Goal: Navigation & Orientation: Find specific page/section

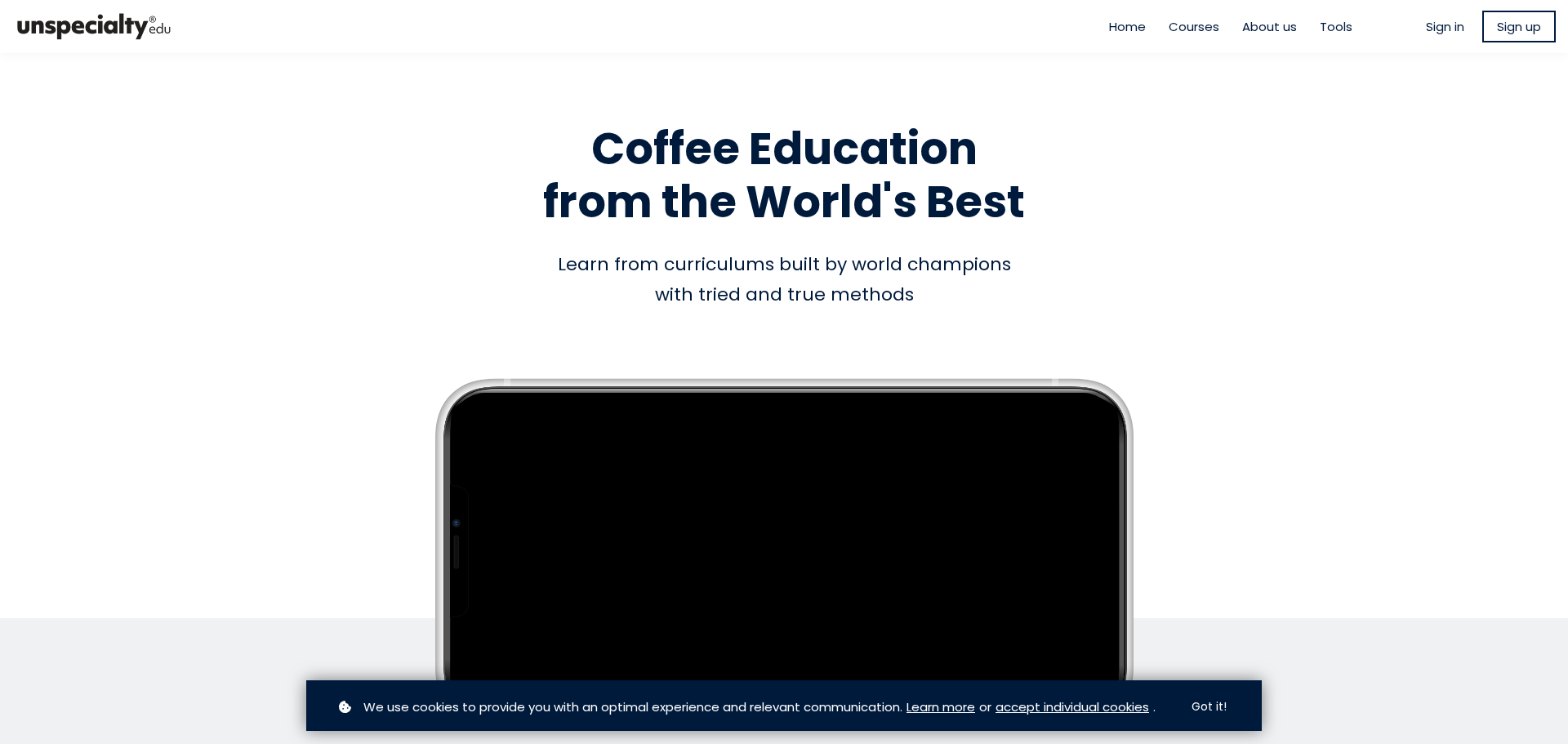
click at [1511, 30] on span "Sign up" at bounding box center [1519, 26] width 44 height 19
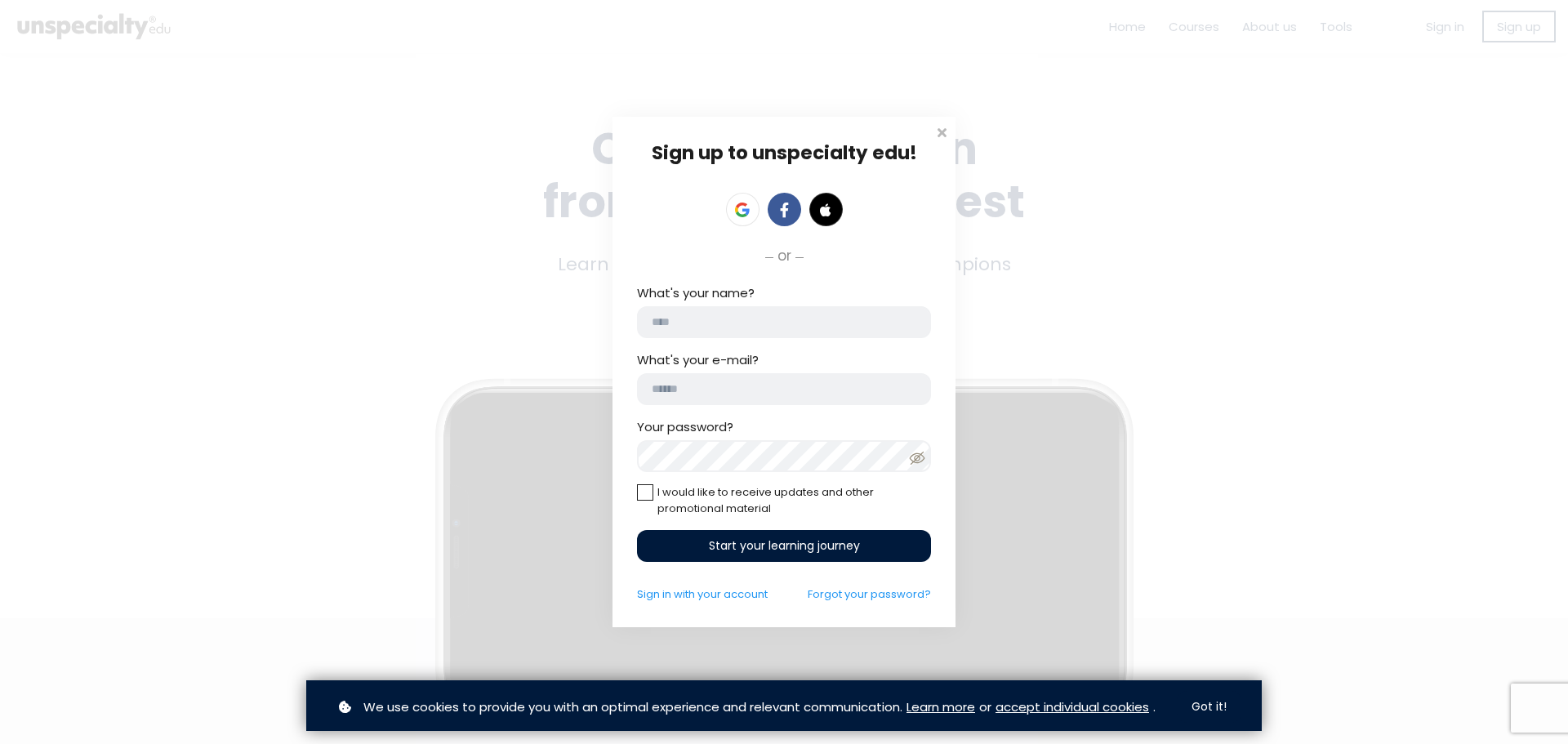
click at [818, 310] on input "What's your name?" at bounding box center [784, 323] width 294 height 32
type input "*"
type input "*****"
type input "**********"
click at [773, 549] on span "Start your learning journey" at bounding box center [784, 546] width 151 height 17
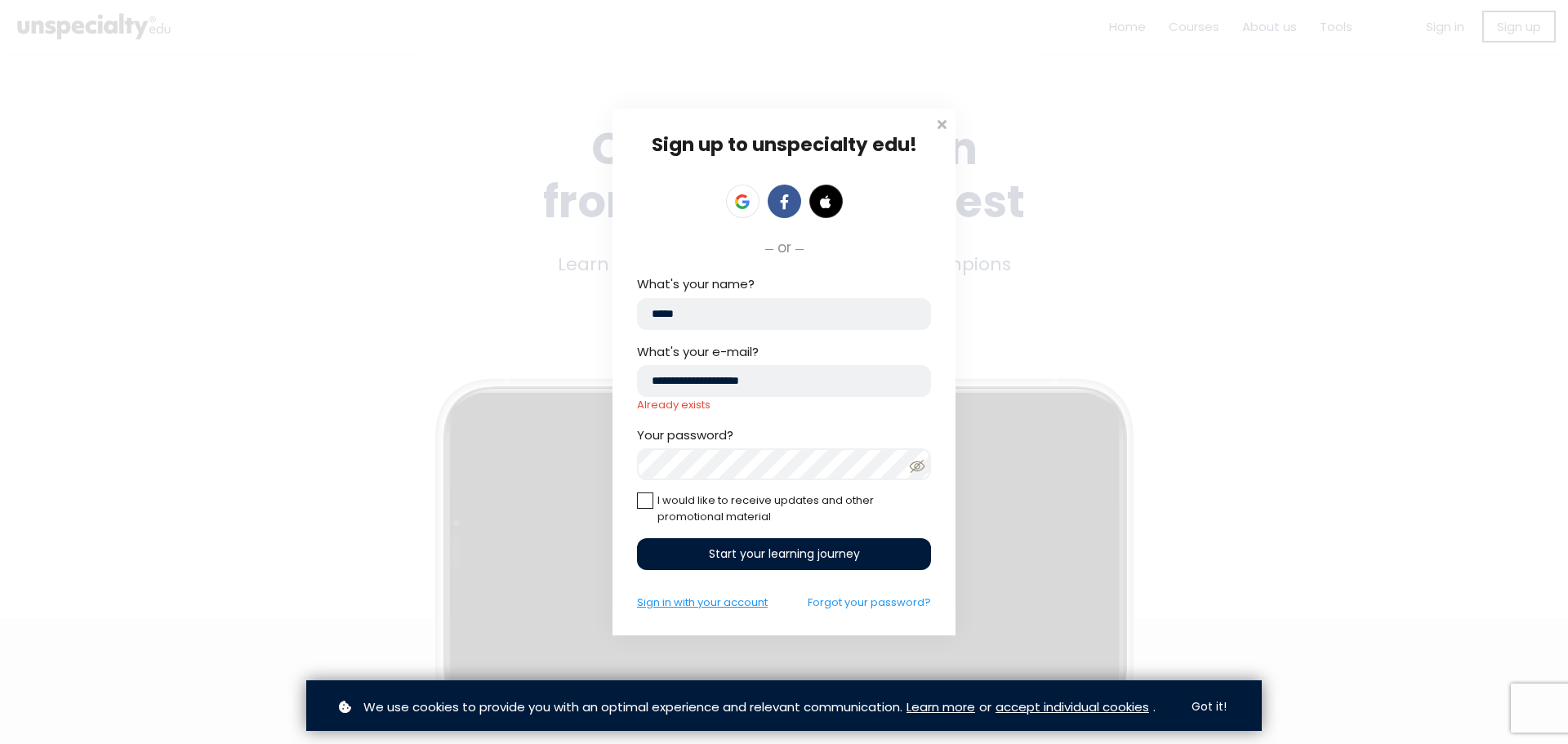
click at [733, 605] on link "Sign in with your account" at bounding box center [702, 602] width 131 height 15
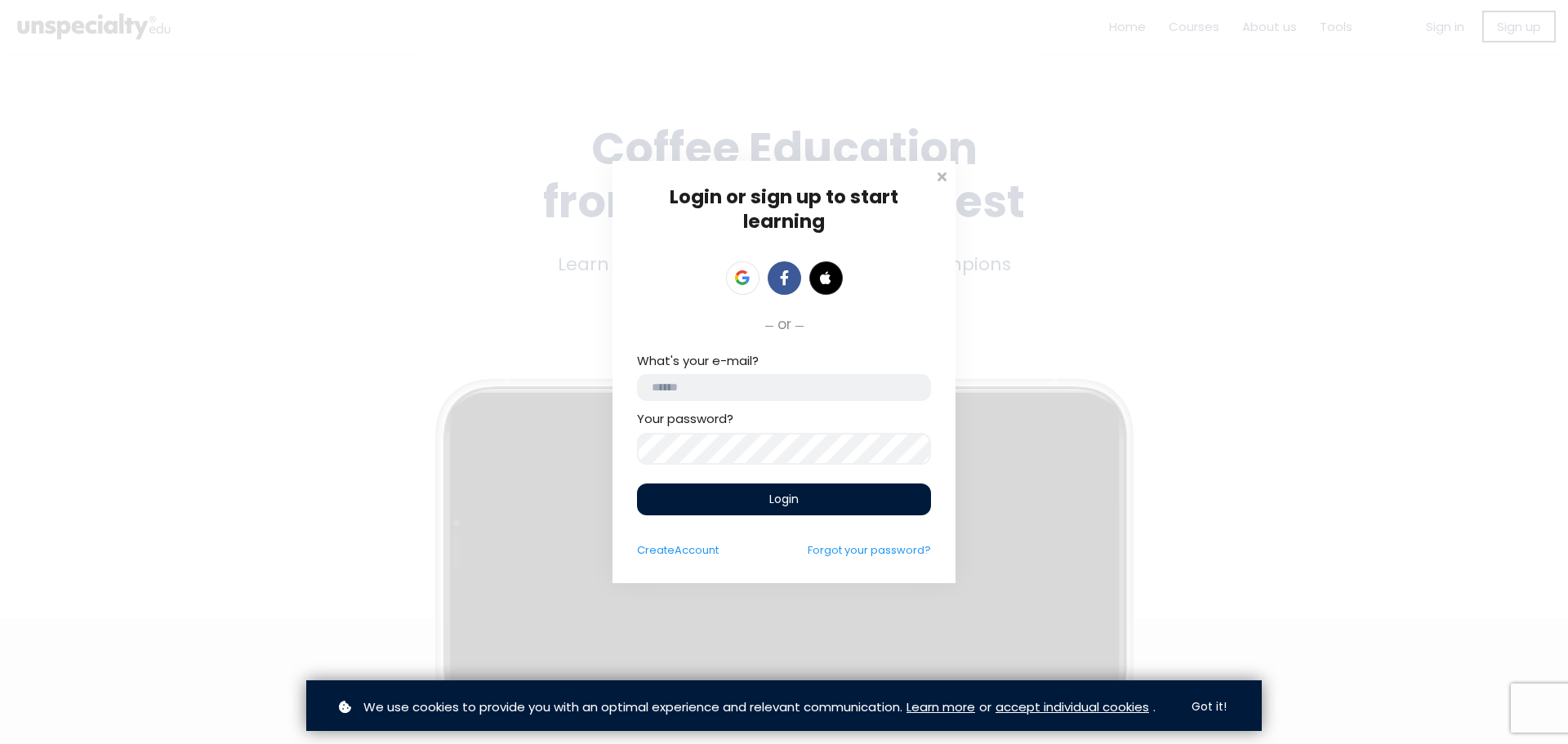
click at [772, 386] on input "email" at bounding box center [784, 388] width 294 height 27
type input "**********"
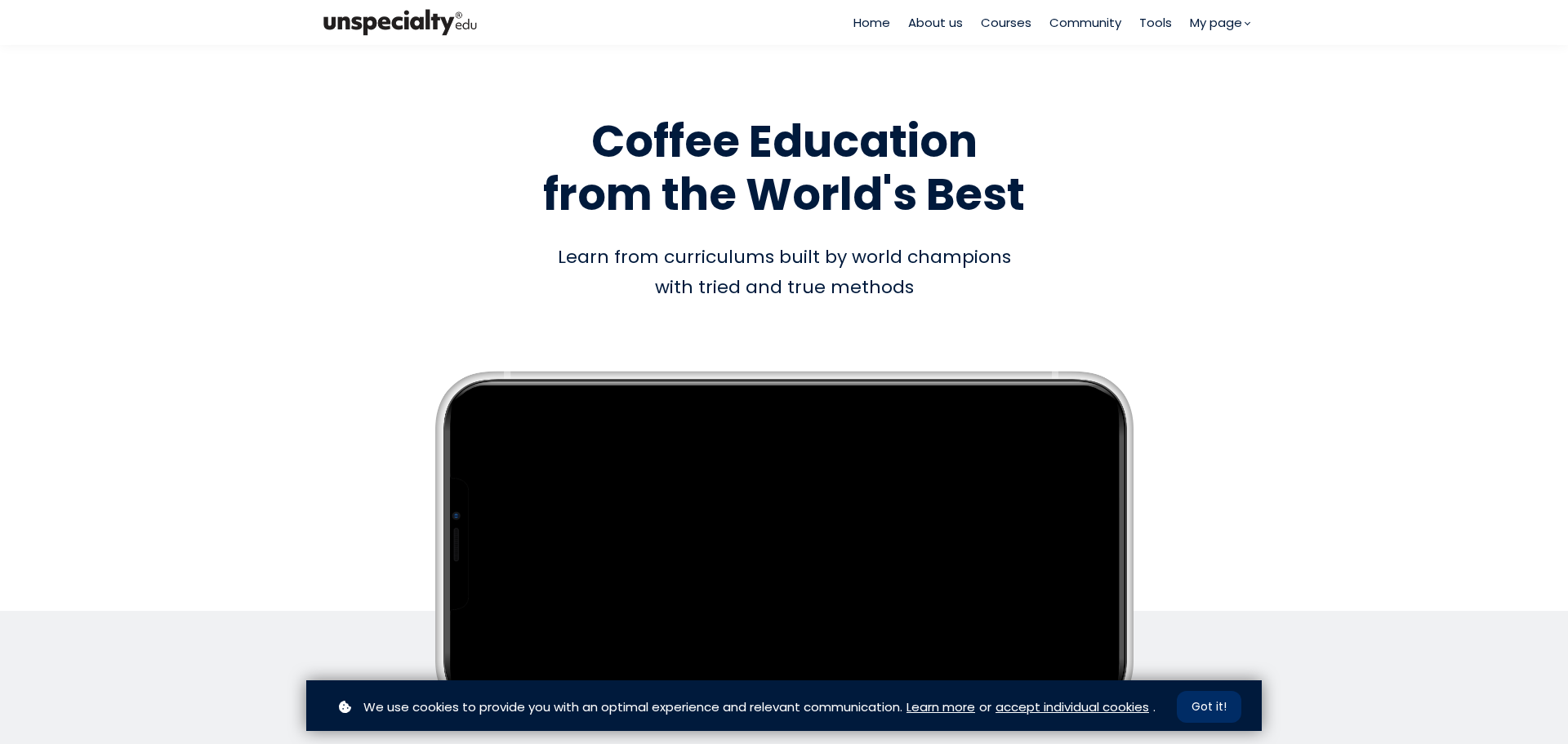
click at [1194, 699] on button "Got it!" at bounding box center [1209, 707] width 65 height 32
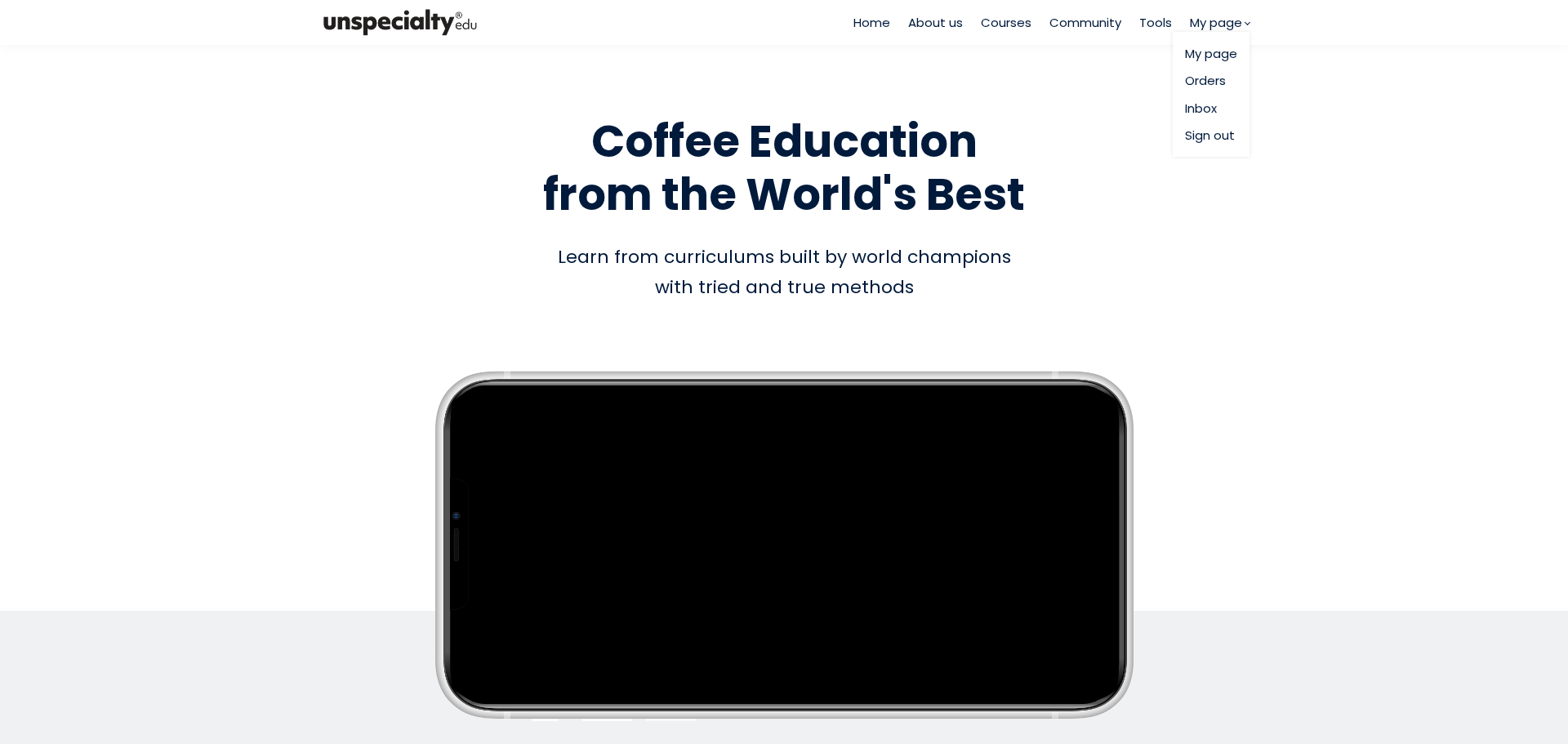
click at [1223, 60] on link "My page" at bounding box center [1211, 53] width 52 height 19
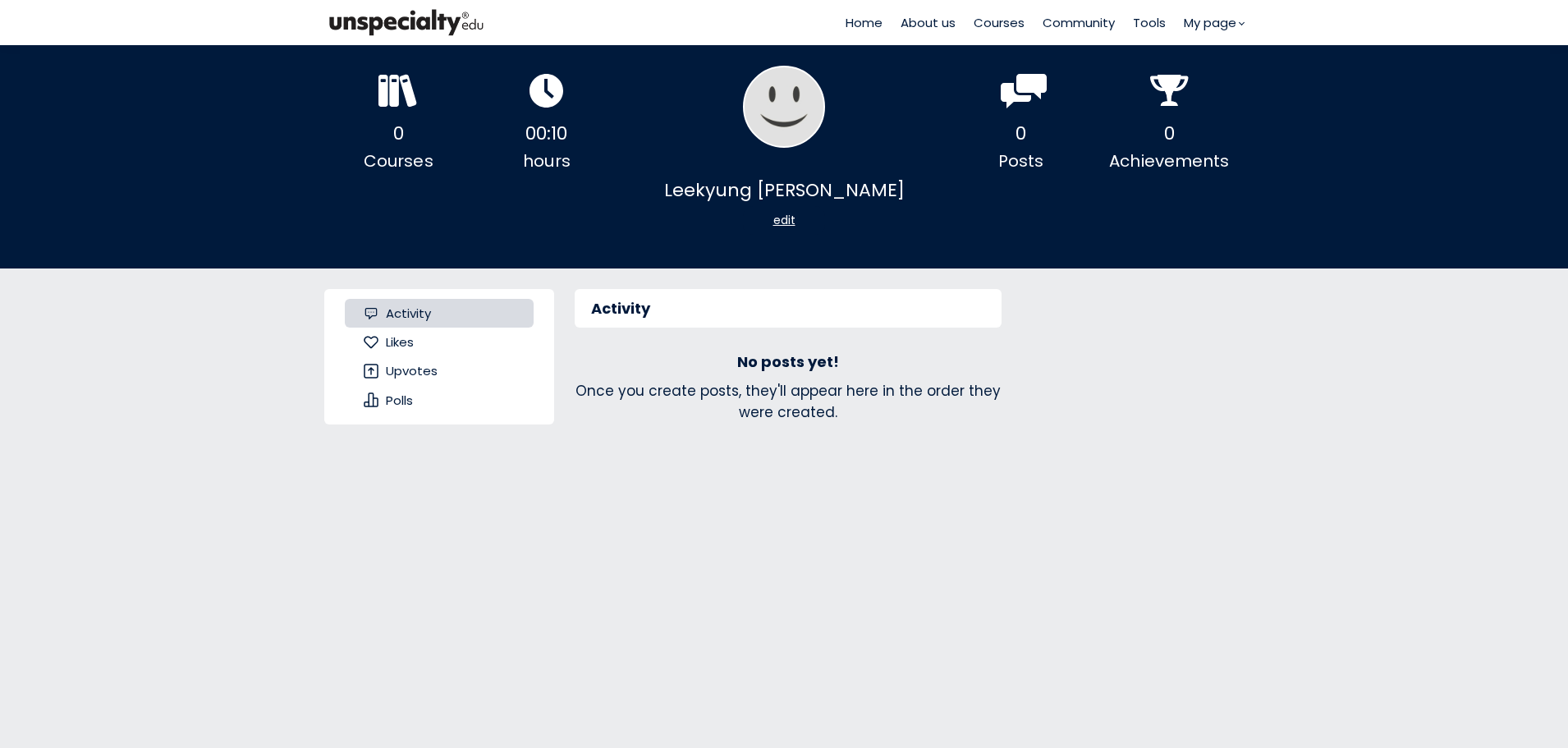
click at [192, 475] on div "Activity Likes Upvotes Polls Activity No posts yet! Once you create posts, they…" at bounding box center [784, 555] width 1568 height 575
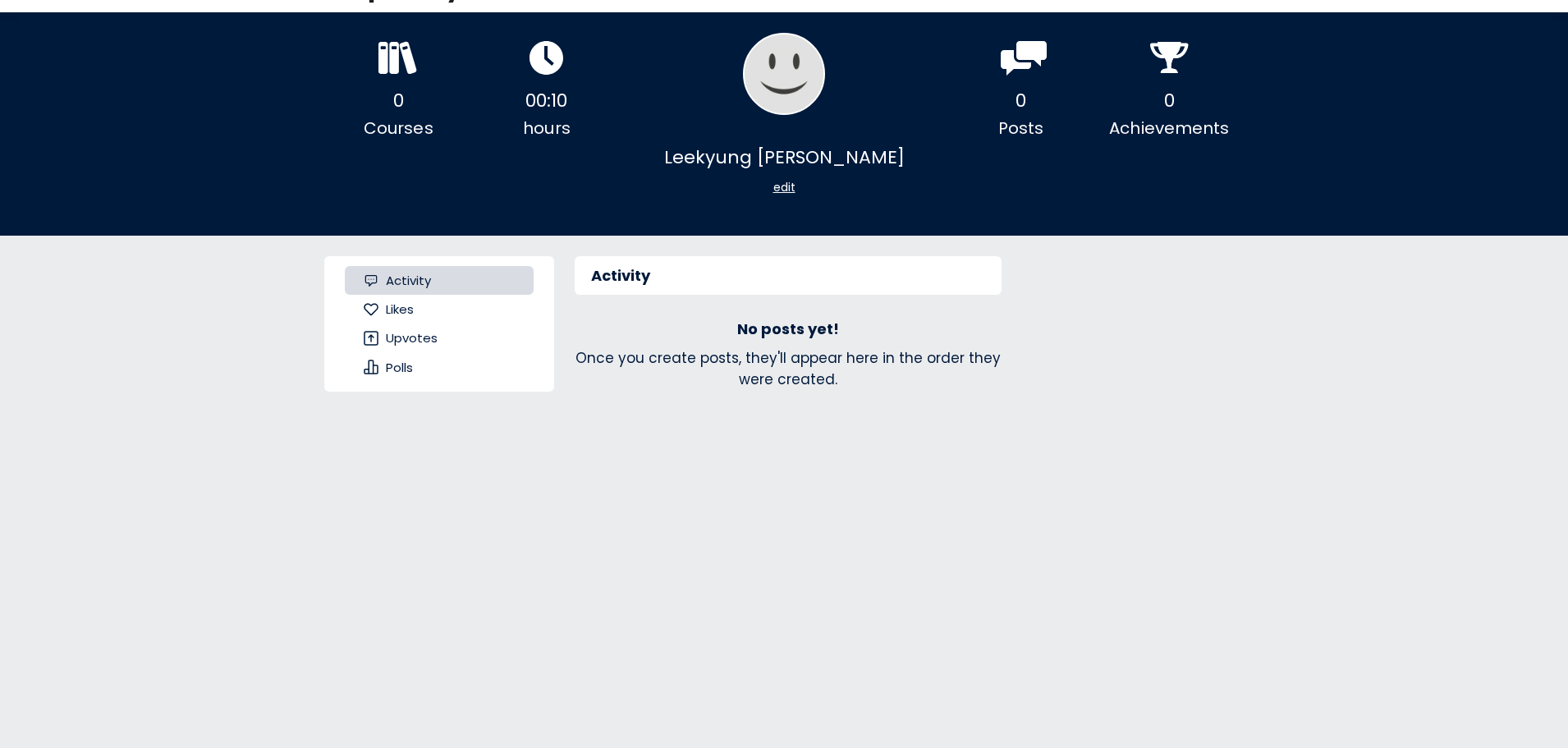
scroll to position [66, 0]
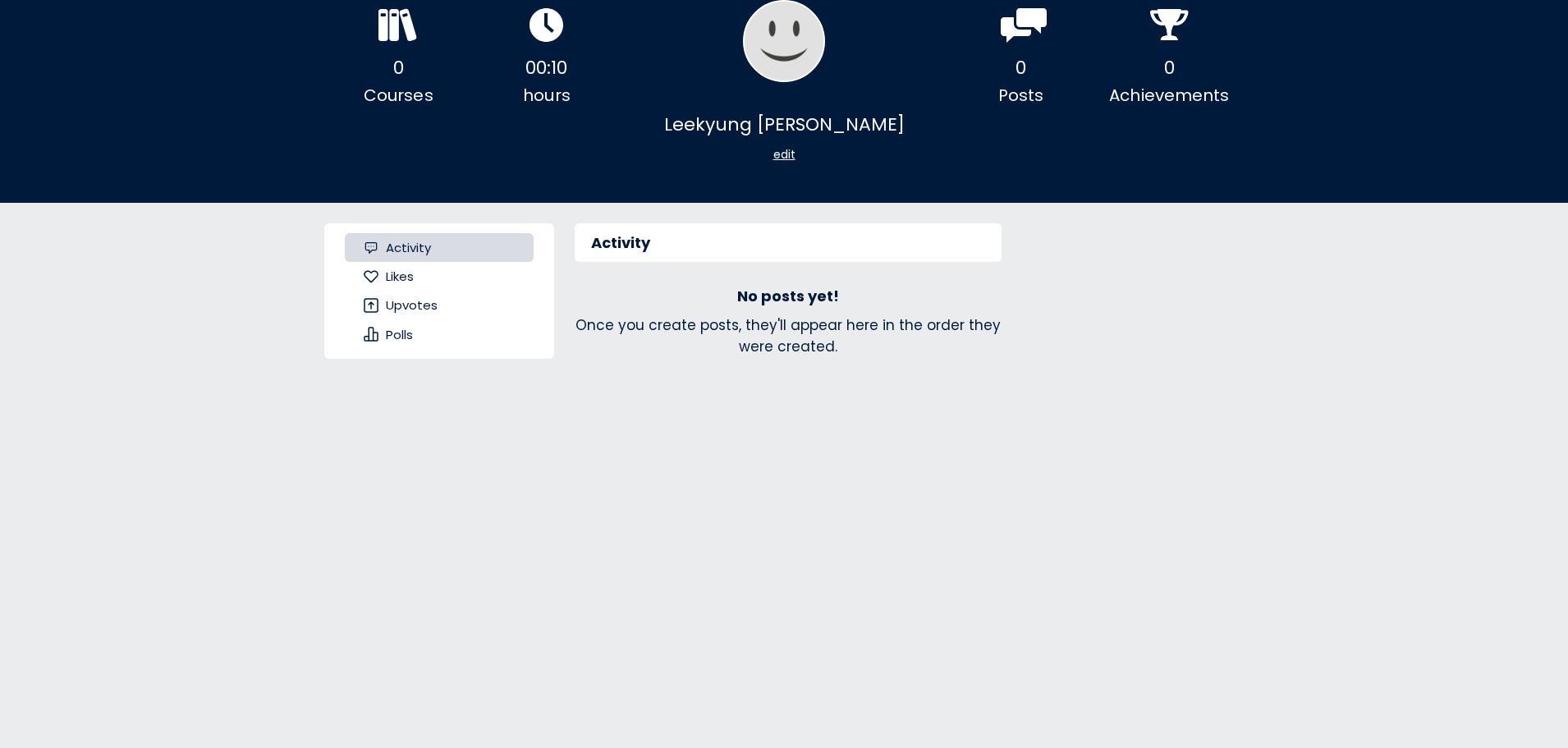
click at [1133, 728] on div "Activity No posts yet! Once you create posts, they'll appear here in the order …" at bounding box center [899, 490] width 690 height 575
click at [401, 82] on div "0" at bounding box center [398, 68] width 148 height 30
click at [389, 27] on icon at bounding box center [398, 25] width 39 height 34
click at [383, 489] on div "Activity Likes Upvotes Polls" at bounding box center [439, 490] width 230 height 575
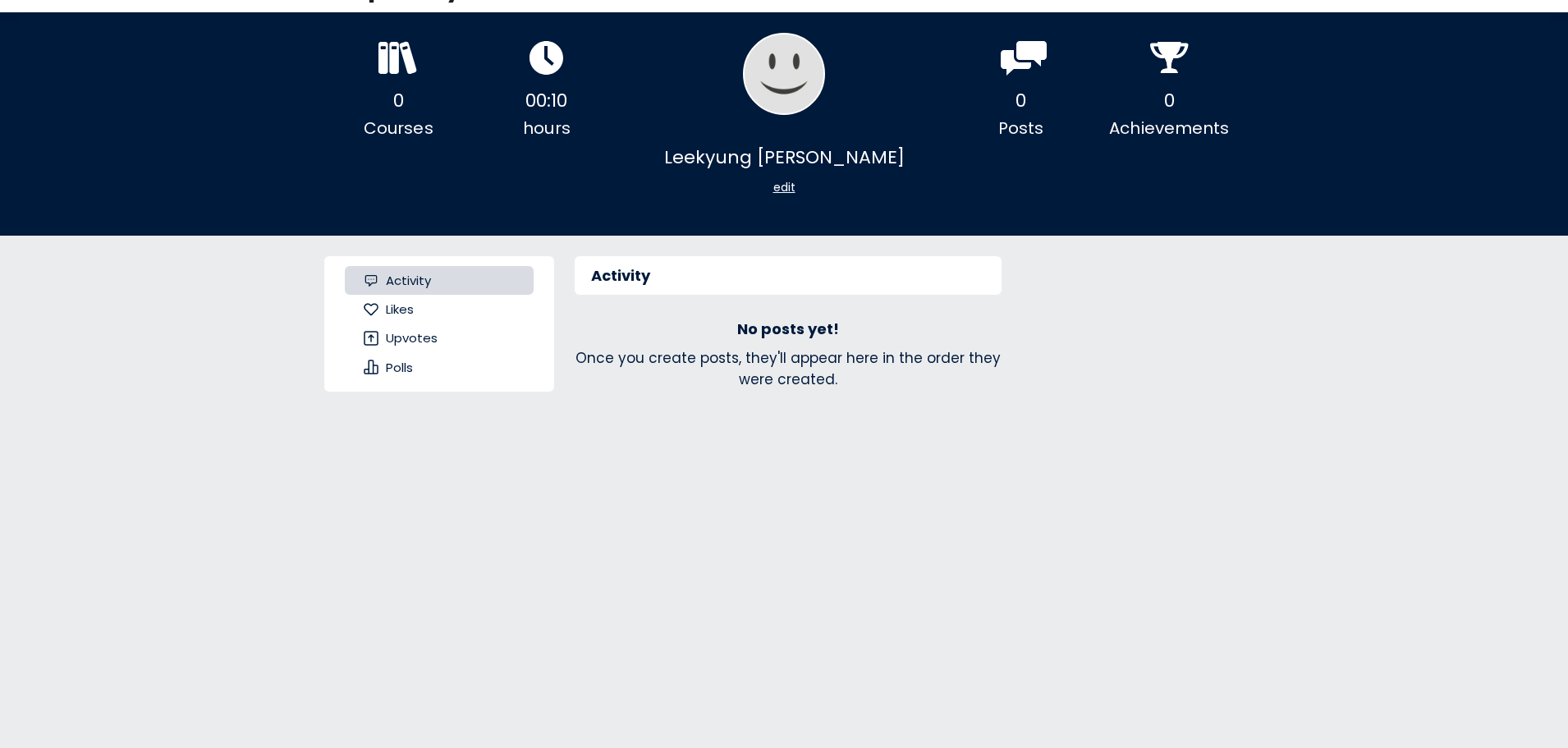
scroll to position [0, 0]
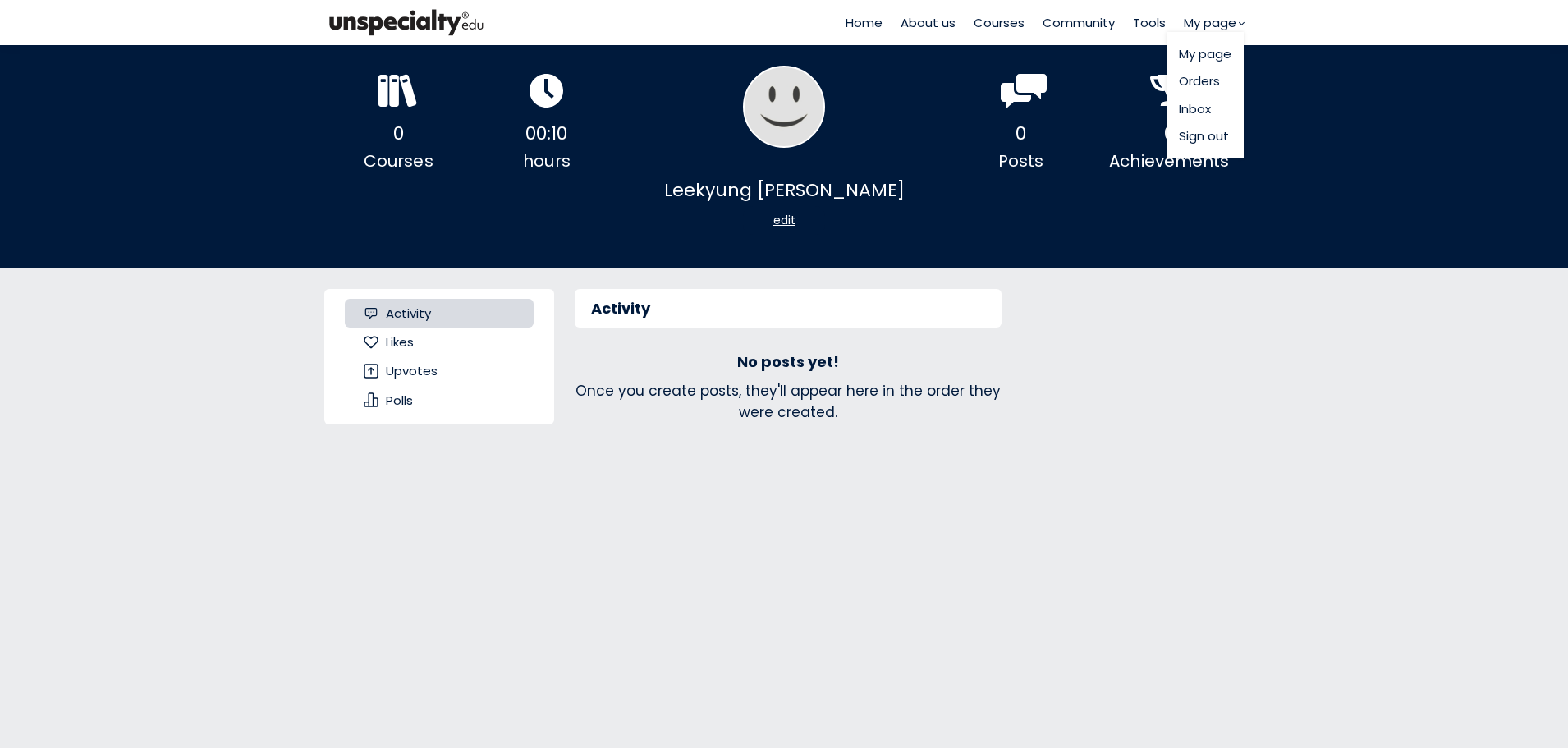
click at [1212, 86] on link "Orders" at bounding box center [1204, 80] width 53 height 19
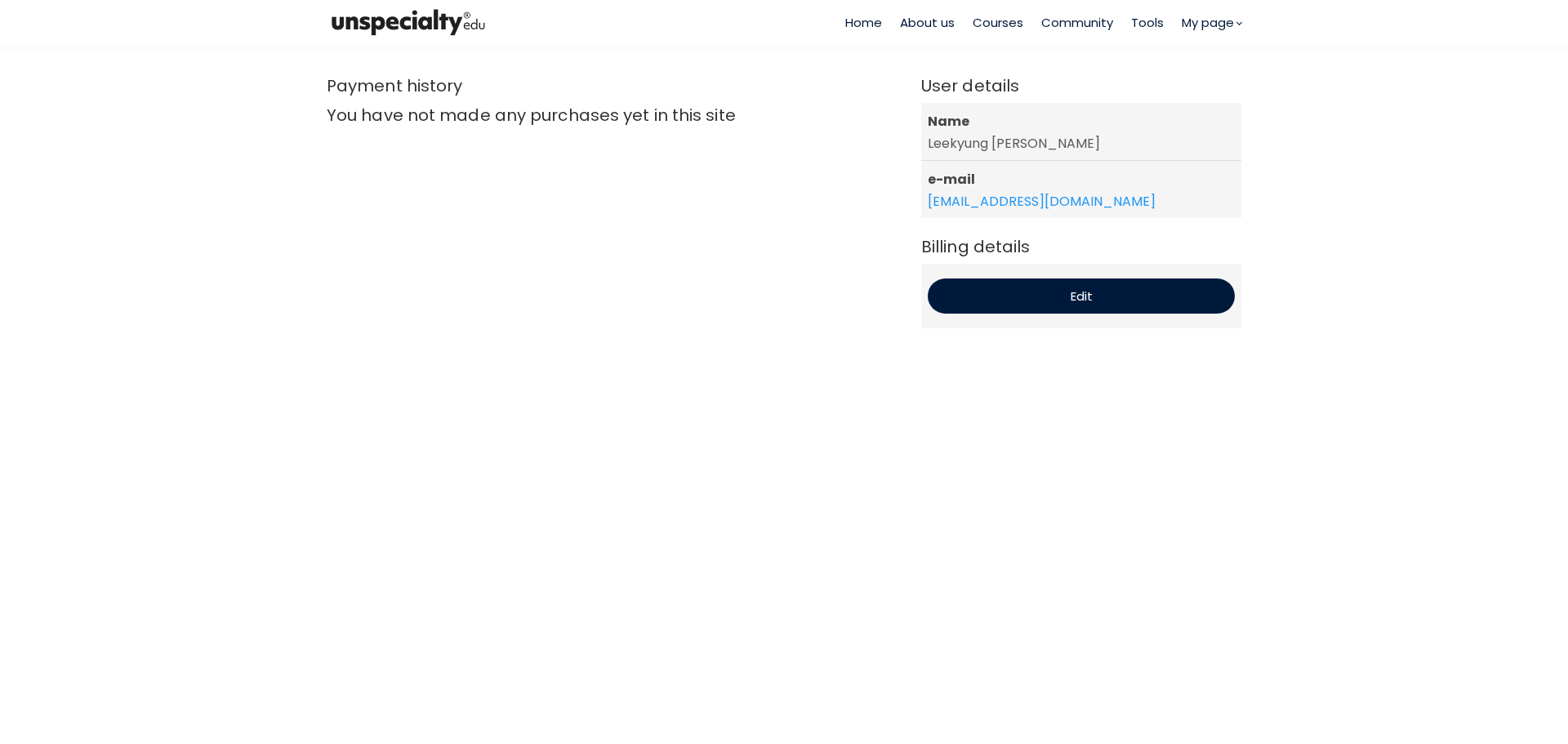
click at [1065, 25] on span "Community" at bounding box center [1076, 22] width 72 height 19
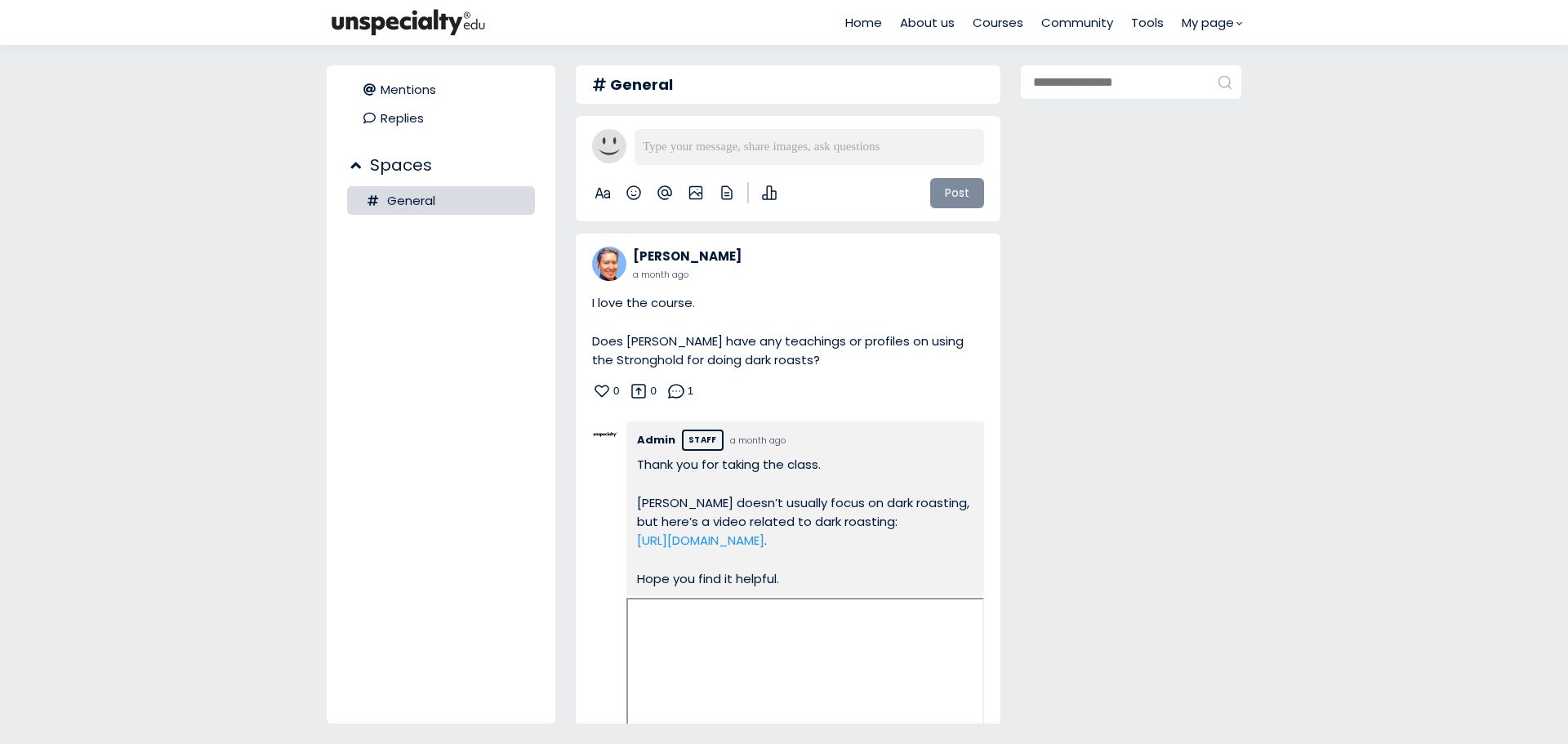
click at [868, 20] on span "Home" at bounding box center [863, 22] width 36 height 19
